Goal: Obtain resource: Obtain resource

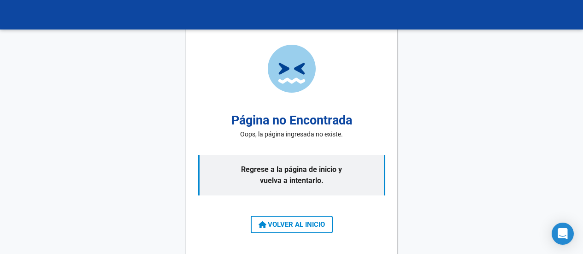
scroll to position [1, 0]
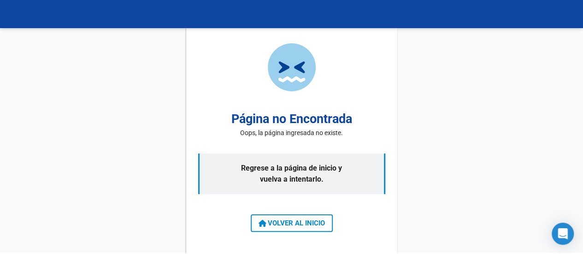
click at [317, 226] on span "VOLVER AL INICIO" at bounding box center [292, 223] width 66 height 8
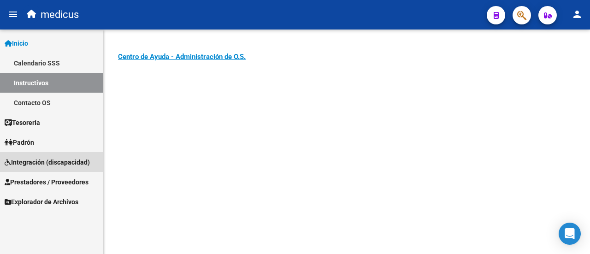
click at [24, 166] on span "Integración (discapacidad)" at bounding box center [47, 162] width 85 height 10
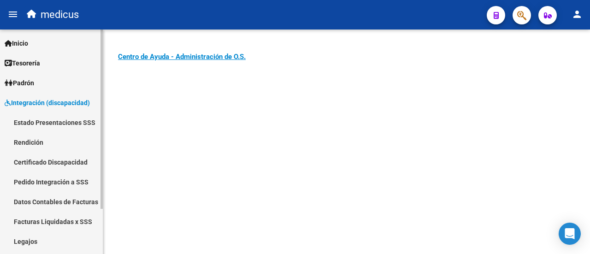
click at [43, 221] on link "Facturas Liquidadas x SSS" at bounding box center [51, 222] width 103 height 20
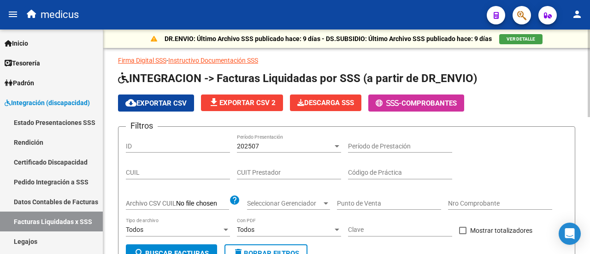
click at [295, 177] on div "CUIT Prestador" at bounding box center [289, 170] width 104 height 18
paste input "27-23329325-9"
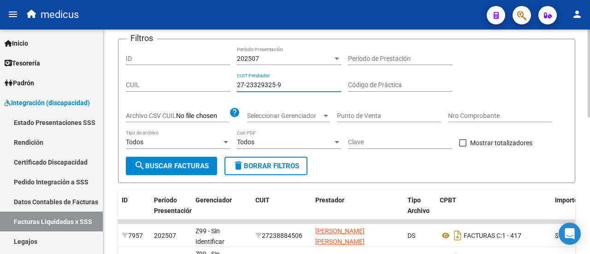
scroll to position [92, 0]
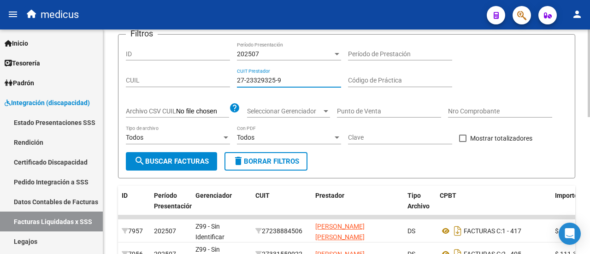
type input "27-23329325-9"
click at [148, 166] on button "search Buscar Facturas" at bounding box center [171, 161] width 91 height 18
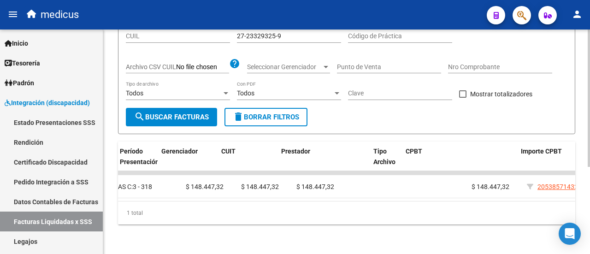
scroll to position [0, 0]
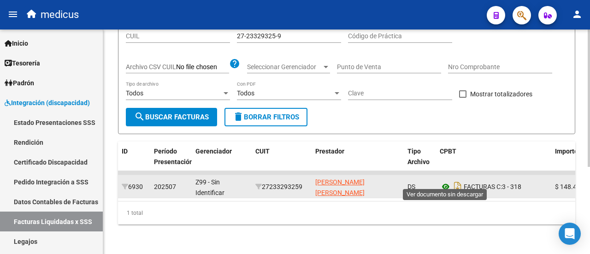
click at [445, 181] on icon at bounding box center [446, 186] width 12 height 11
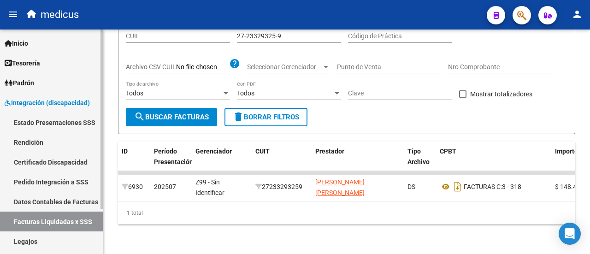
scroll to position [56, 0]
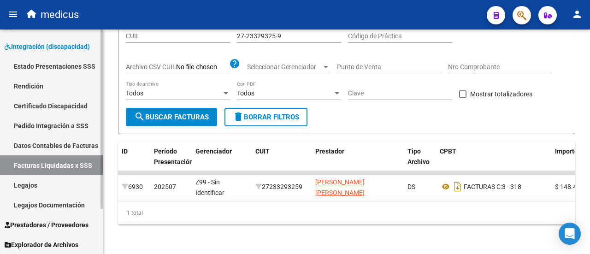
click at [37, 186] on link "Legajos" at bounding box center [51, 185] width 103 height 20
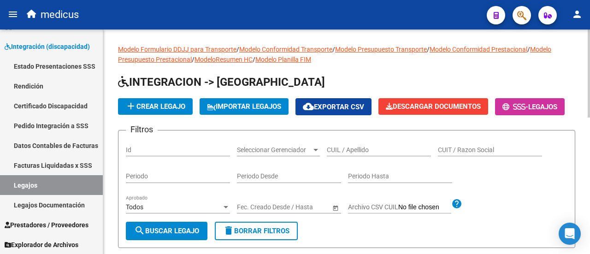
click at [373, 77] on h1 "INTEGRACION -> [GEOGRAPHIC_DATA]" at bounding box center [346, 83] width 457 height 16
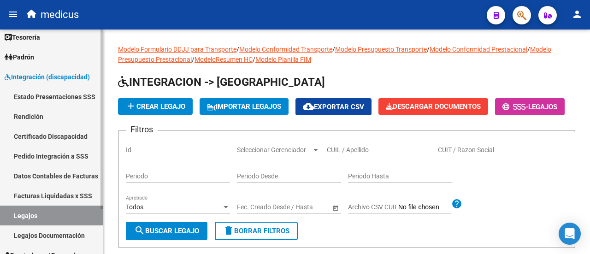
scroll to position [46, 0]
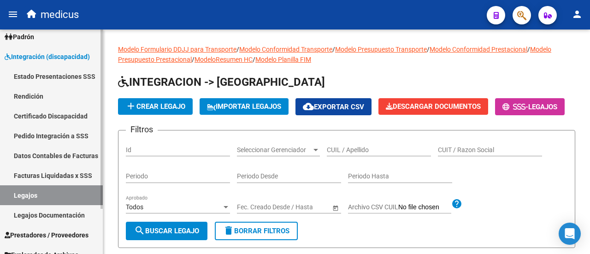
click at [53, 169] on link "Facturas Liquidadas x SSS" at bounding box center [51, 176] width 103 height 20
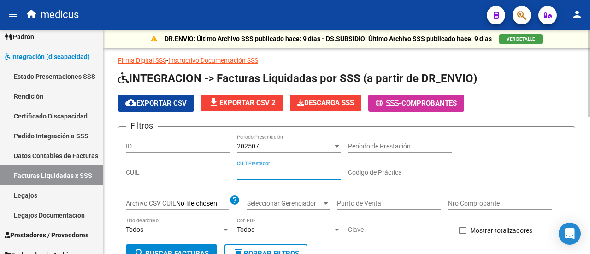
click at [282, 171] on input "CUIT Prestador" at bounding box center [289, 173] width 104 height 8
paste input "27-20635301-0"
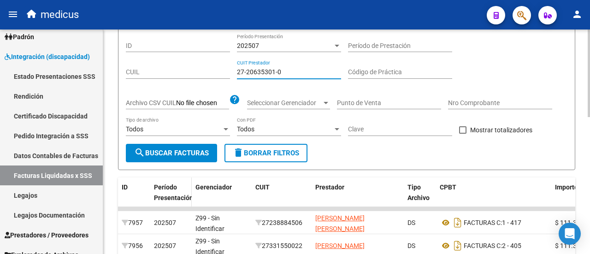
scroll to position [138, 0]
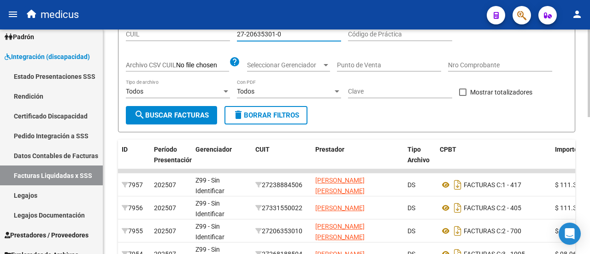
type input "27-20635301-0"
click at [183, 118] on span "search Buscar Facturas" at bounding box center [171, 115] width 75 height 8
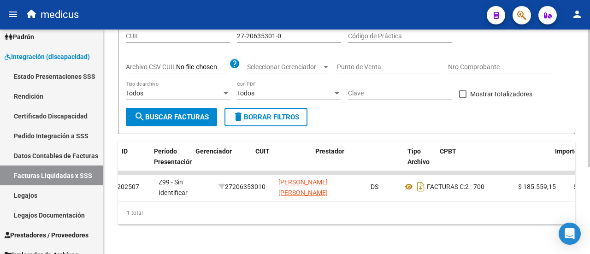
scroll to position [0, 0]
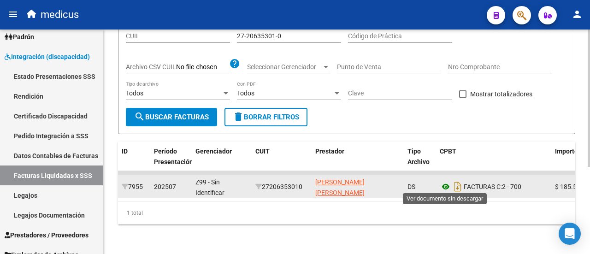
click at [445, 183] on icon at bounding box center [446, 186] width 12 height 11
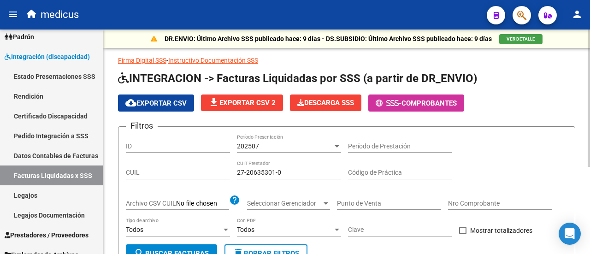
scroll to position [138, 0]
